Goal: Task Accomplishment & Management: Manage account settings

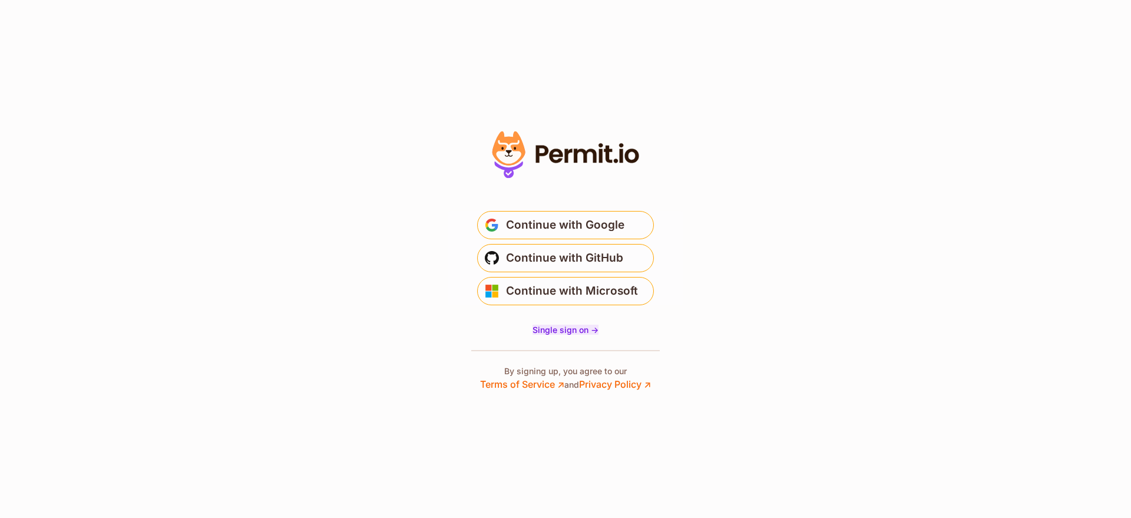
click at [584, 326] on span "Single sign on ->" at bounding box center [566, 330] width 66 height 10
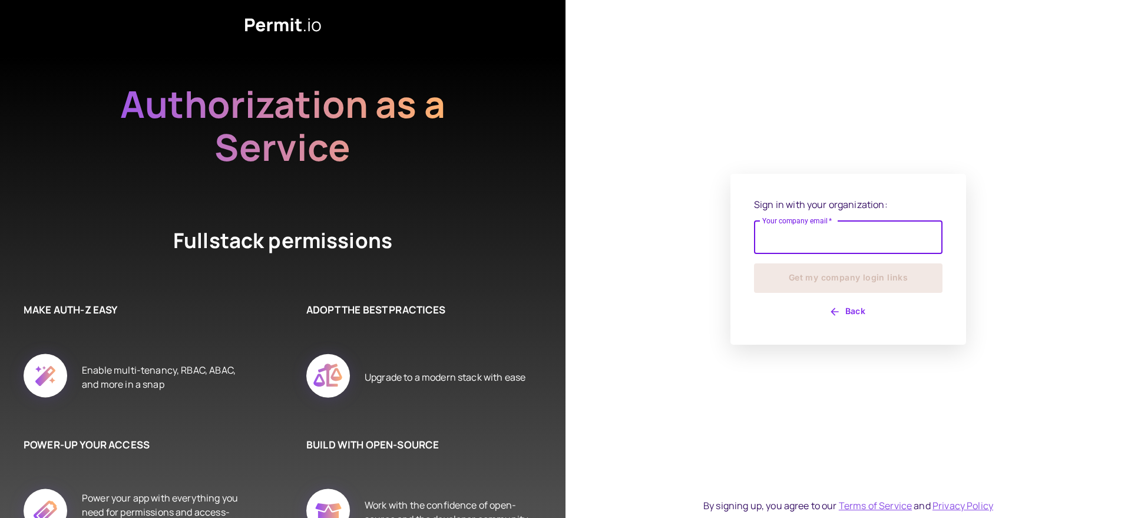
click at [831, 246] on input "Your company email   *" at bounding box center [848, 237] width 189 height 33
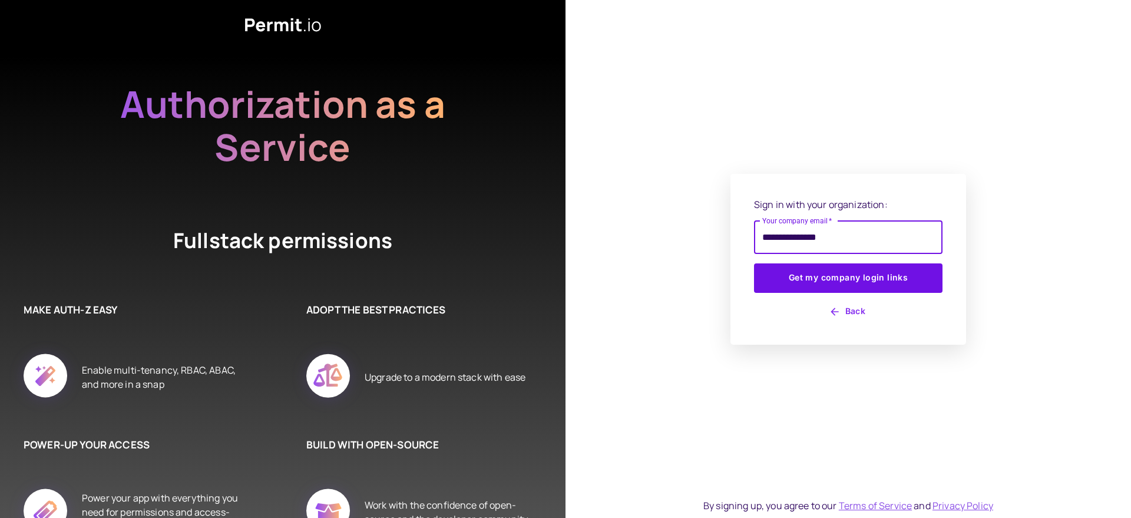
type input "**********"
click at [754, 263] on button "Get my company login links" at bounding box center [848, 277] width 189 height 29
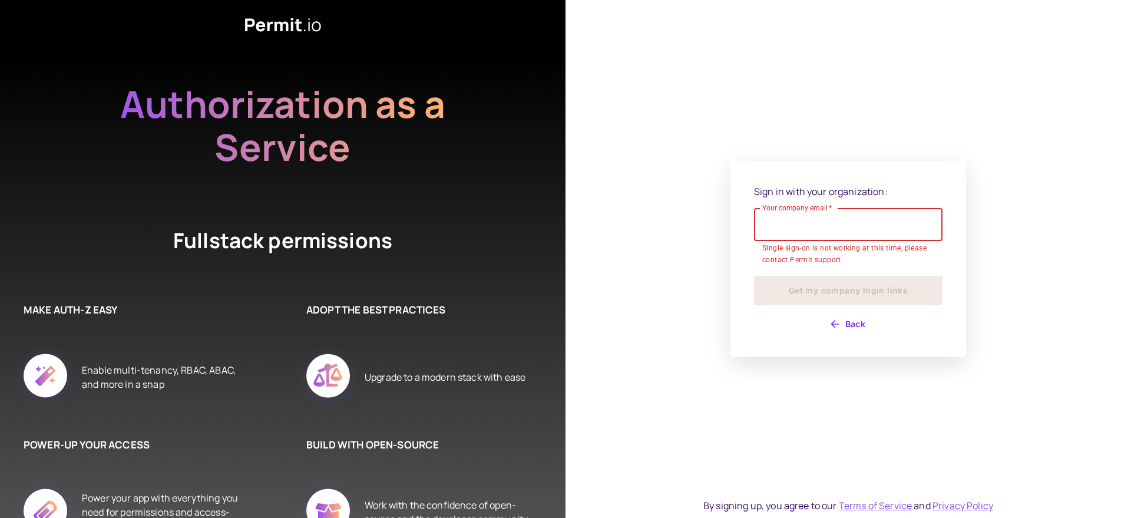
click at [846, 325] on button "Back" at bounding box center [848, 324] width 189 height 19
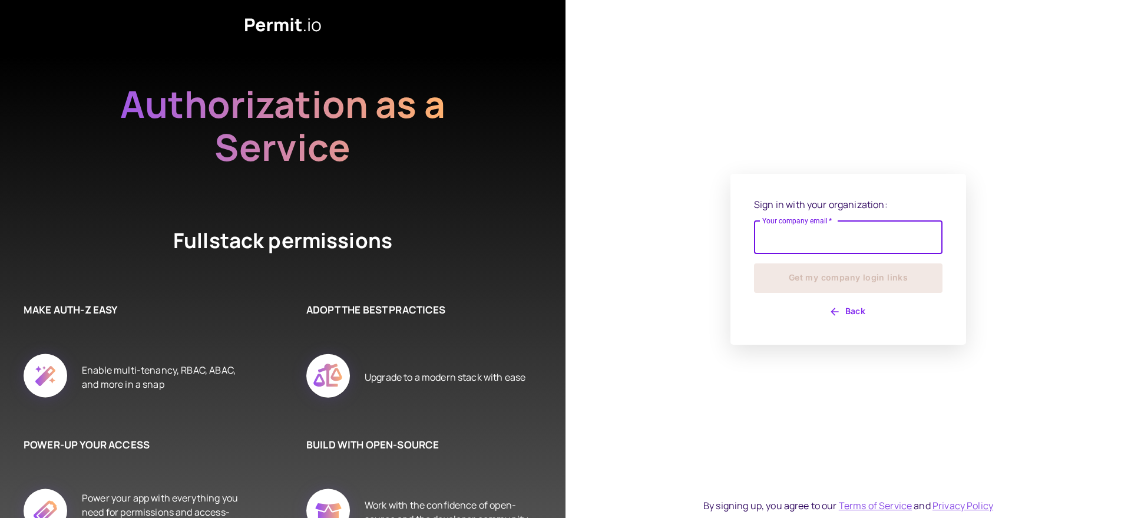
click at [825, 309] on button "Back" at bounding box center [848, 311] width 189 height 19
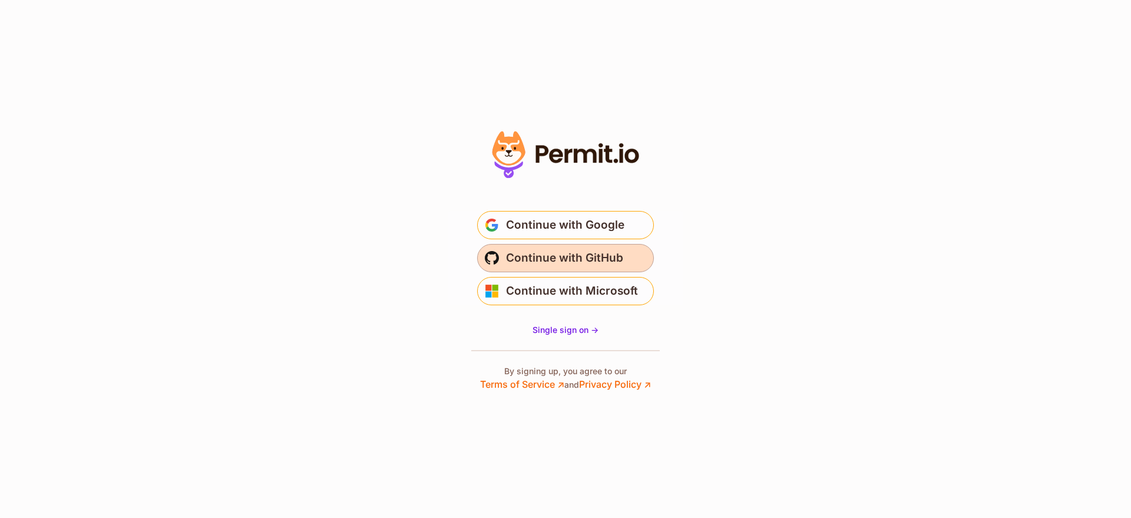
click at [599, 260] on span "Continue with GitHub" at bounding box center [564, 258] width 117 height 19
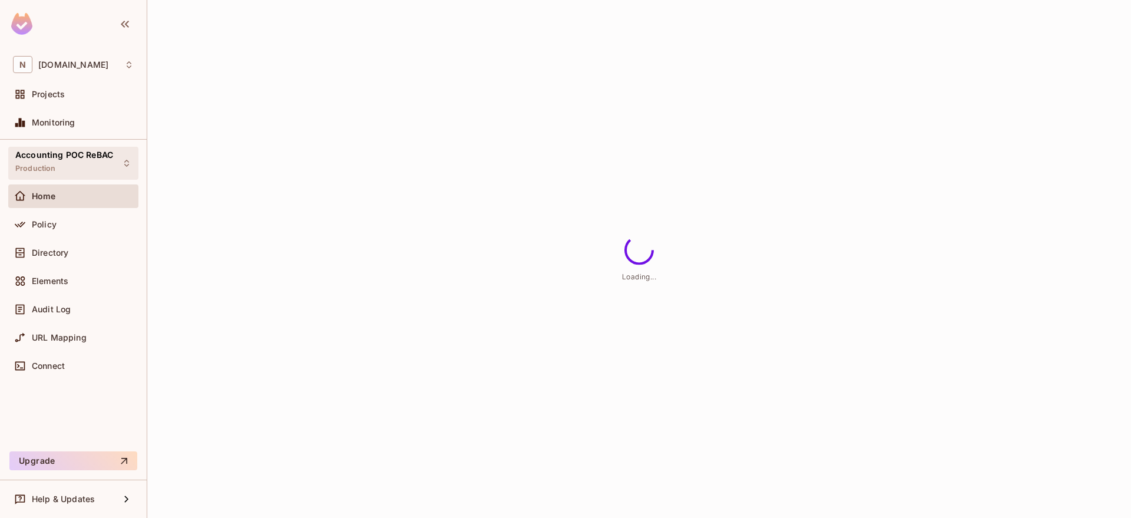
click at [108, 162] on div "Accounting POC ReBAC Production" at bounding box center [64, 162] width 98 height 25
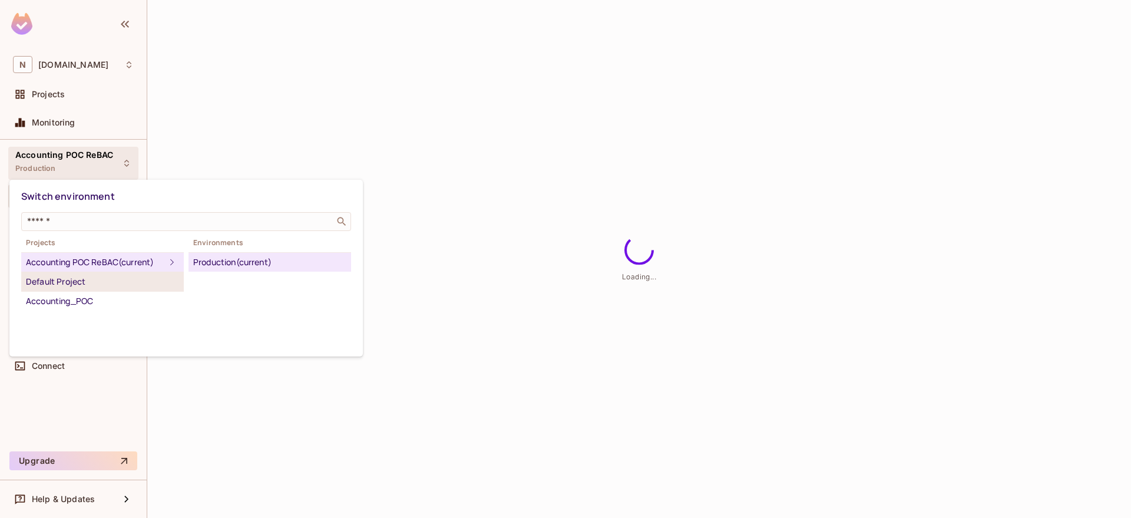
click at [84, 280] on div "Default Project" at bounding box center [102, 282] width 153 height 14
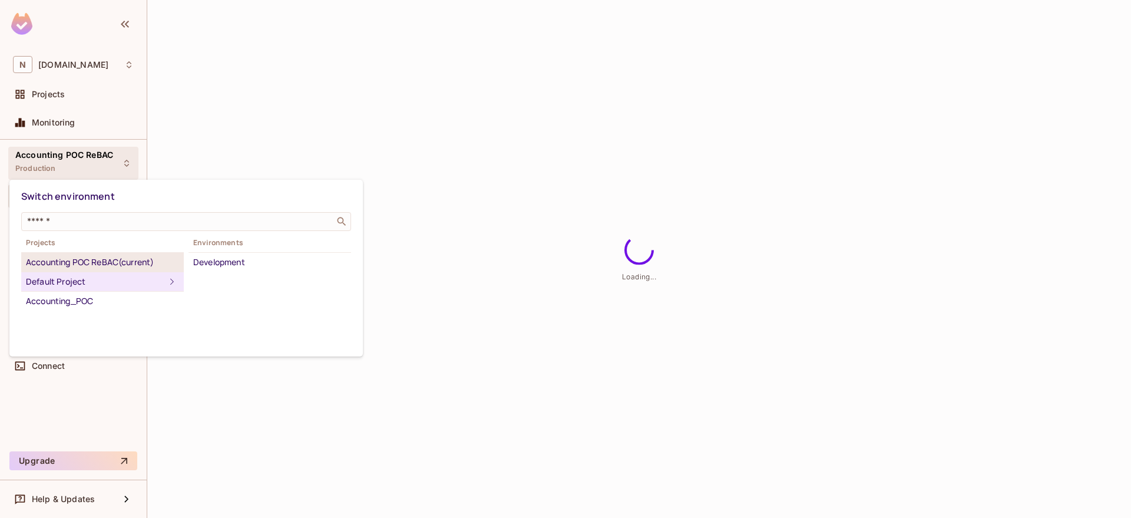
click at [117, 264] on div "Accounting POC ReBAC (current)" at bounding box center [102, 262] width 153 height 14
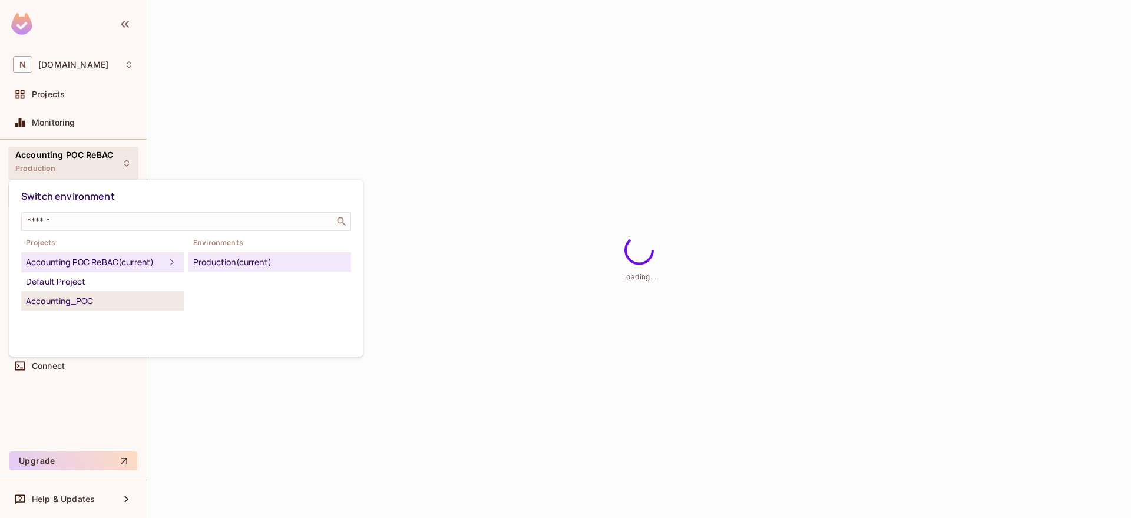
click at [111, 305] on div "Accounting_POC" at bounding box center [102, 301] width 153 height 14
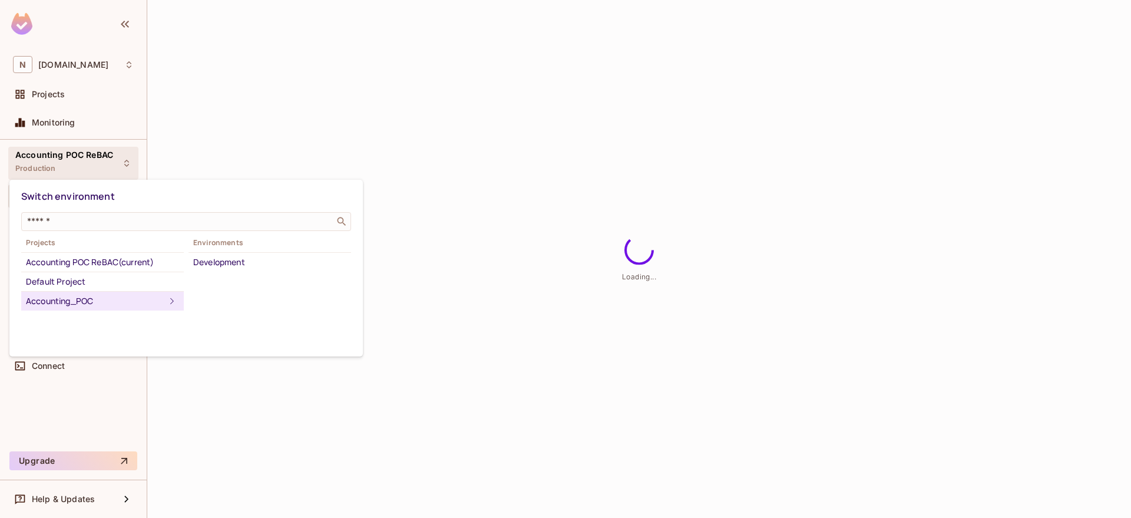
click at [232, 124] on div at bounding box center [565, 259] width 1131 height 518
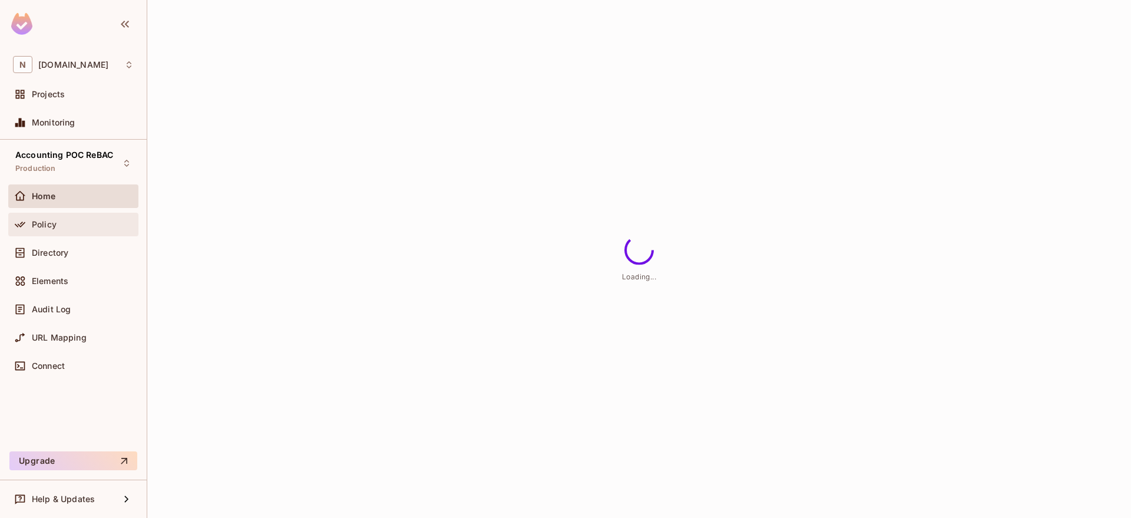
click at [97, 230] on div "Policy" at bounding box center [73, 224] width 121 height 14
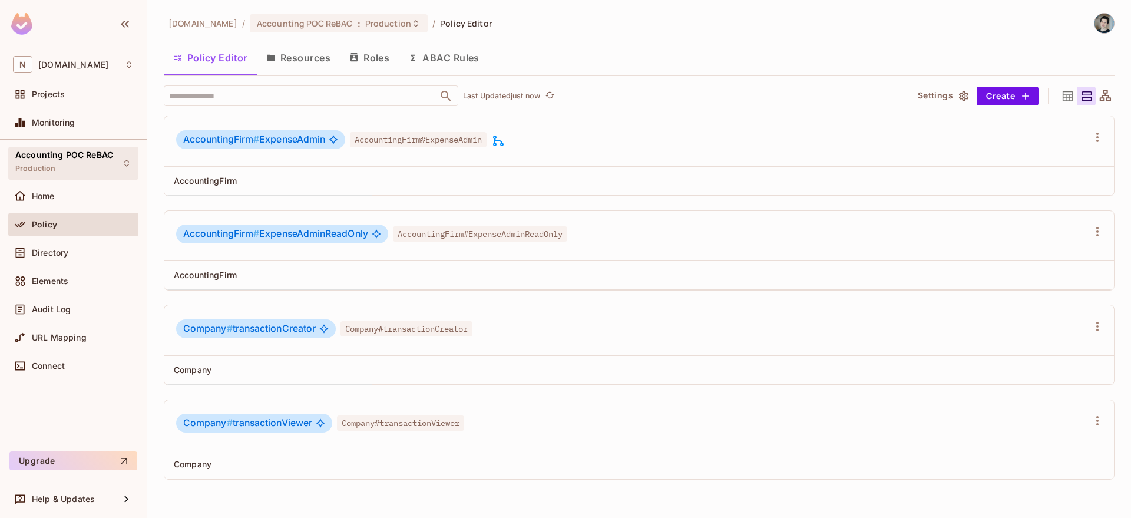
click at [87, 157] on span "Accounting POC ReBAC" at bounding box center [64, 154] width 98 height 9
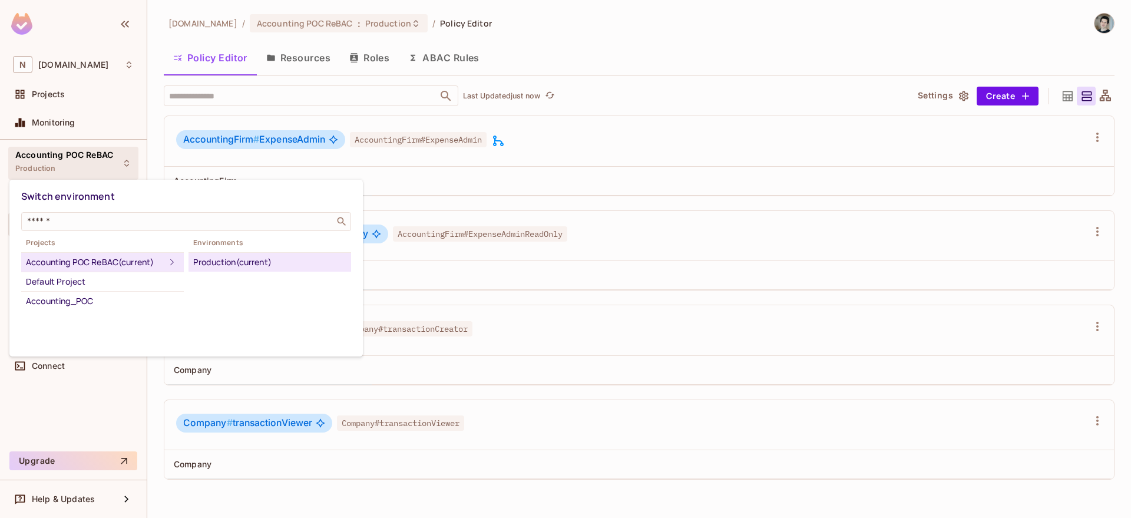
click at [100, 62] on div at bounding box center [565, 259] width 1131 height 518
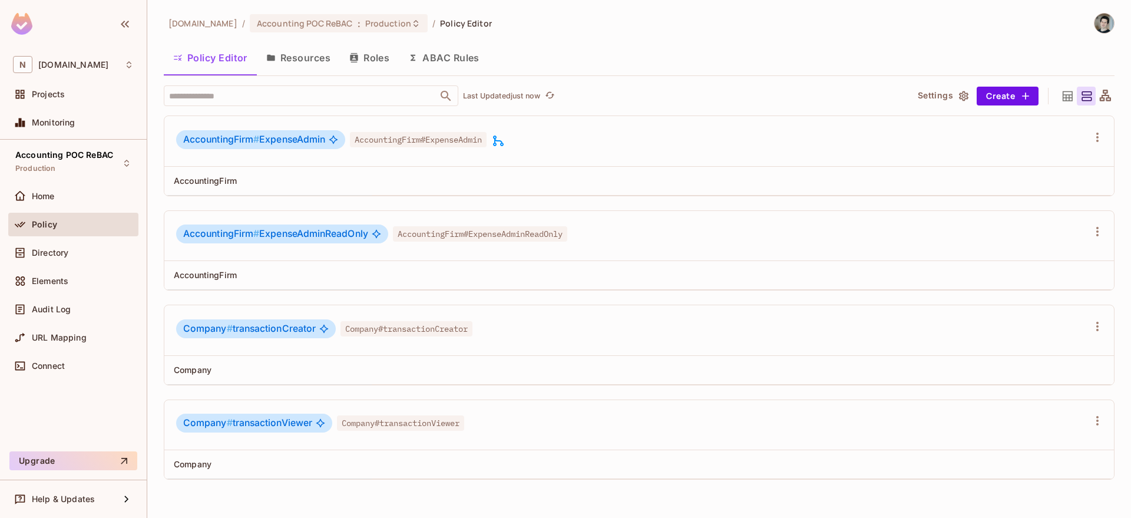
click at [97, 64] on div "N navan.com" at bounding box center [73, 64] width 121 height 17
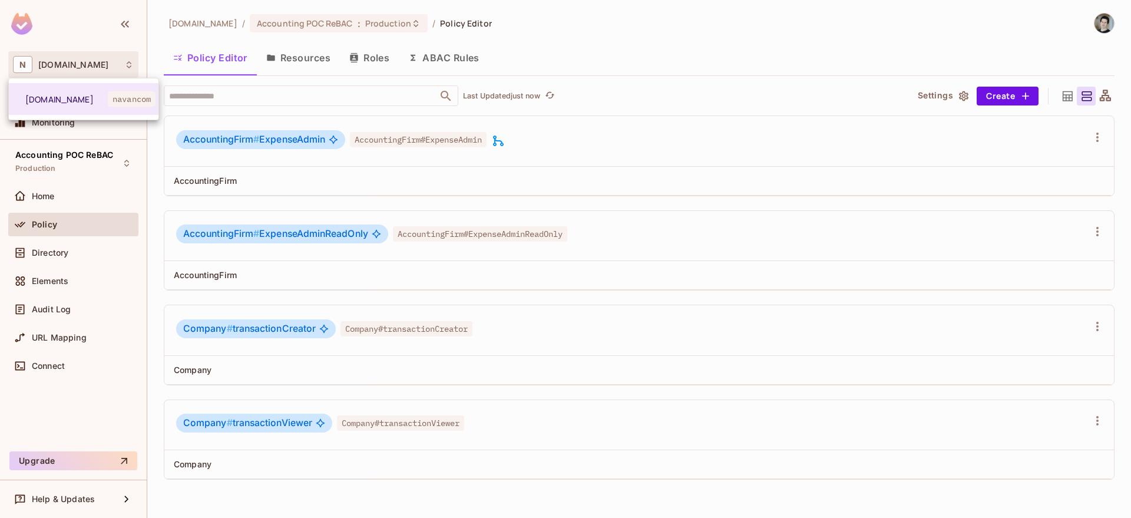
click at [109, 155] on div at bounding box center [565, 259] width 1131 height 518
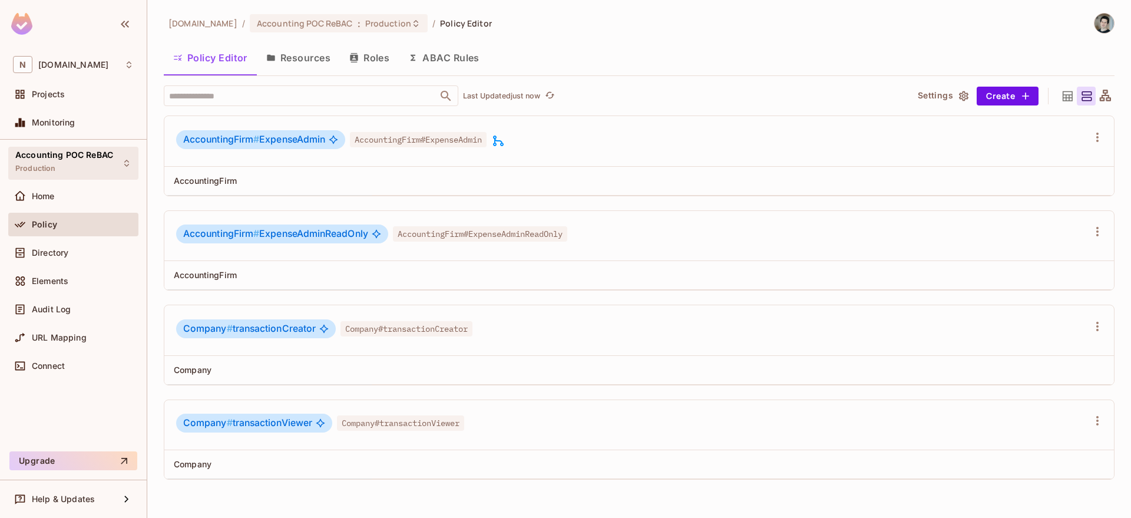
click at [107, 158] on span "Accounting POC ReBAC" at bounding box center [64, 154] width 98 height 9
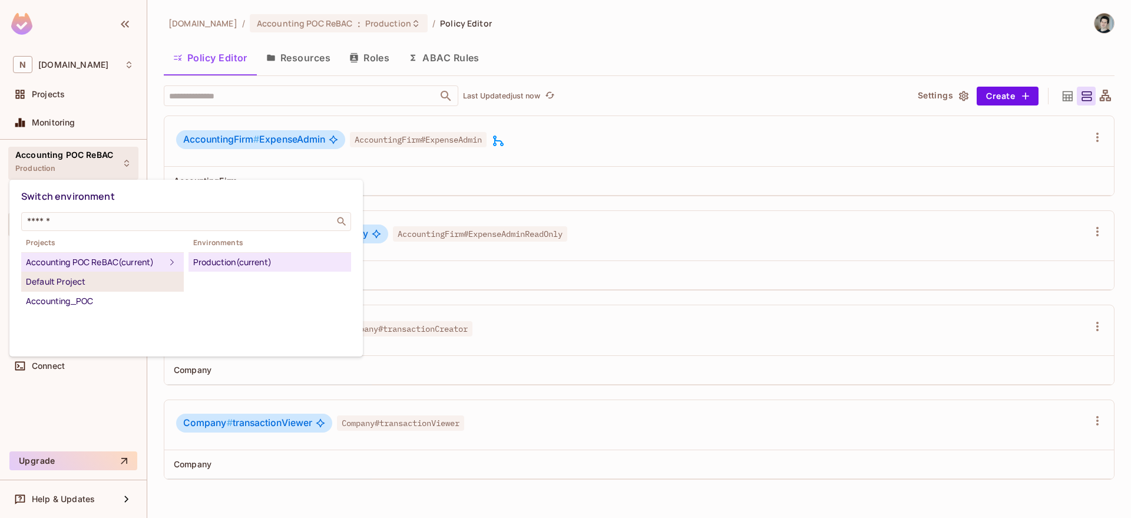
click at [82, 285] on div "Default Project" at bounding box center [102, 282] width 153 height 14
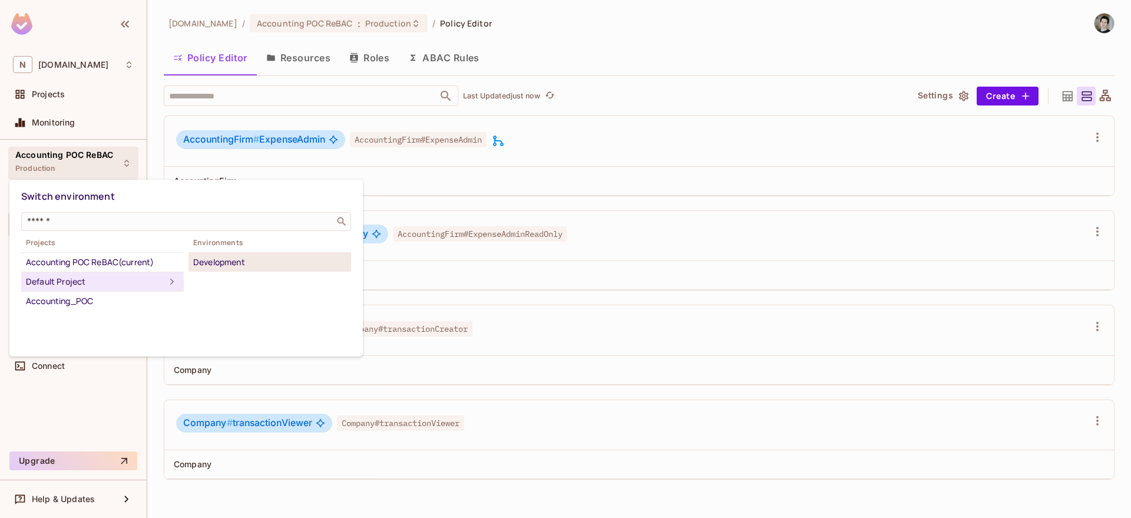
click at [218, 260] on div "Development" at bounding box center [269, 262] width 153 height 14
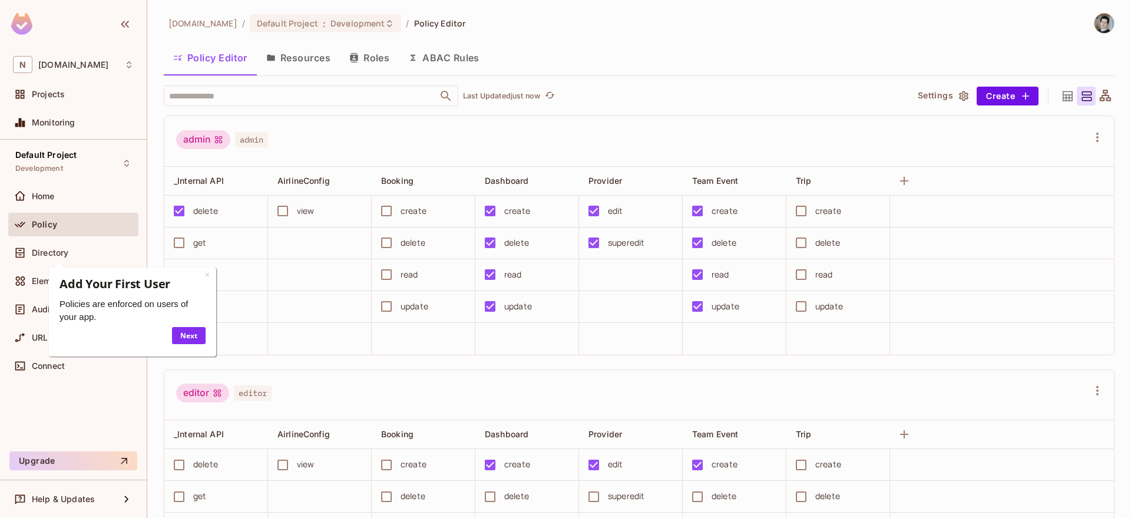
click at [564, 132] on div "admin admin" at bounding box center [632, 141] width 912 height 22
click at [207, 276] on link "×" at bounding box center [207, 274] width 5 height 11
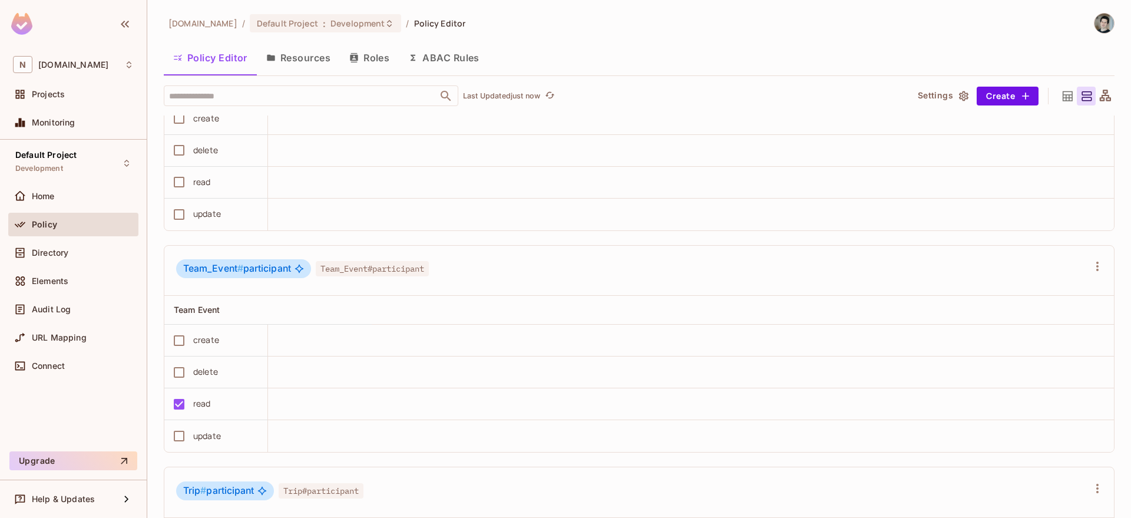
scroll to position [1636, 0]
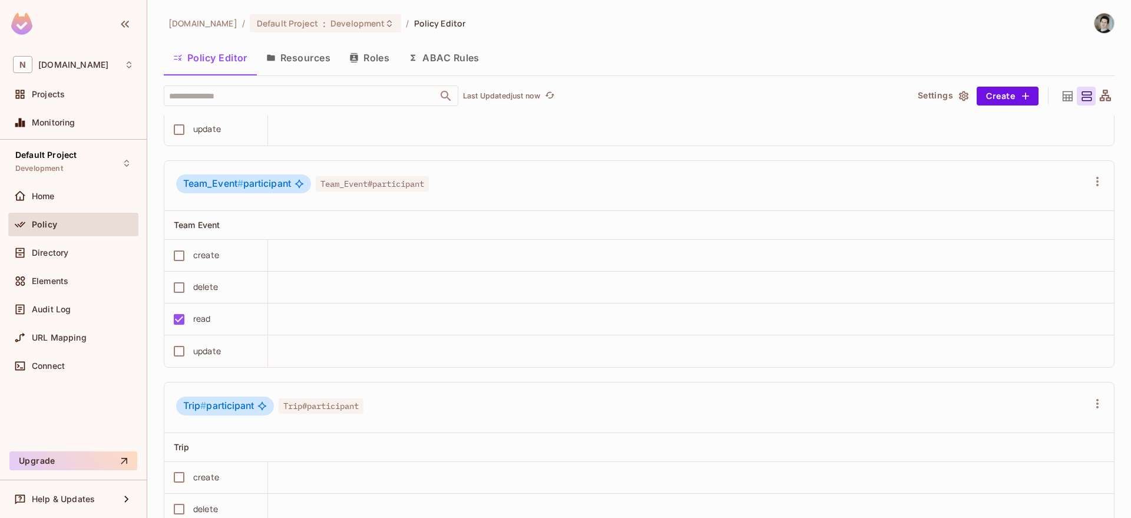
click at [369, 52] on button "Roles" at bounding box center [369, 57] width 59 height 29
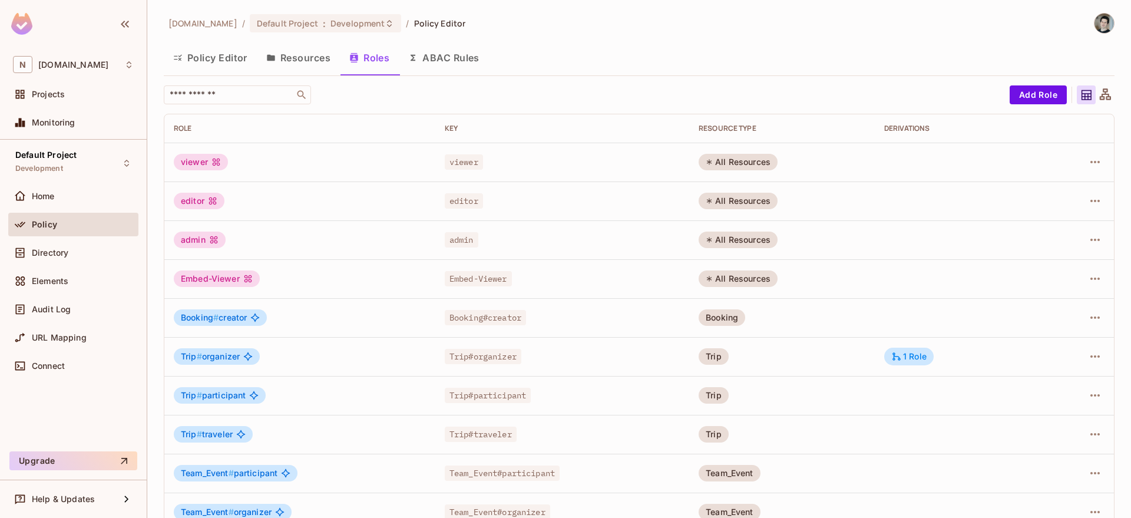
click at [438, 60] on button "ABAC Rules" at bounding box center [444, 57] width 90 height 29
